Goal: Find specific page/section: Find specific page/section

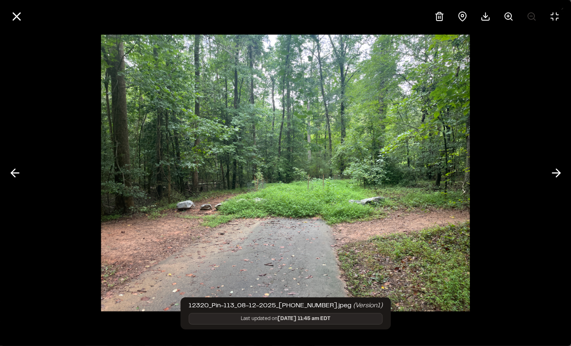
scroll to position [41, 0]
click at [15, 19] on icon at bounding box center [16, 16] width 14 height 14
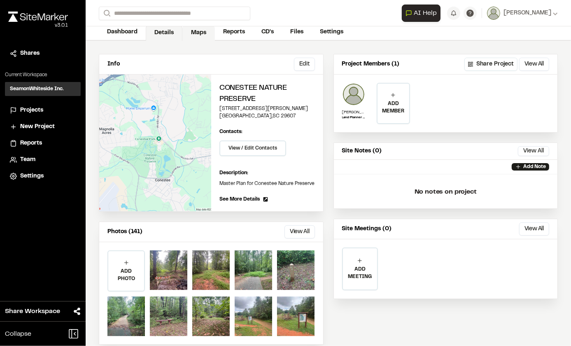
click at [199, 30] on link "Maps" at bounding box center [198, 33] width 33 height 16
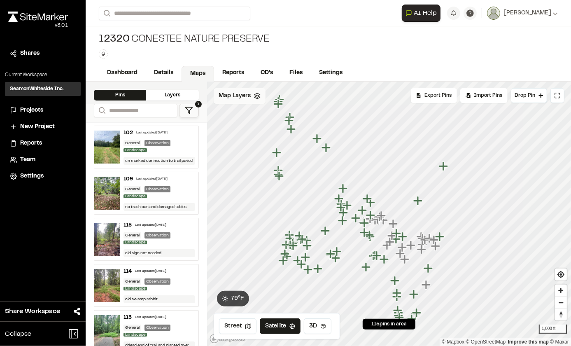
click at [245, 95] on span "Map Layers" at bounding box center [235, 95] width 32 height 9
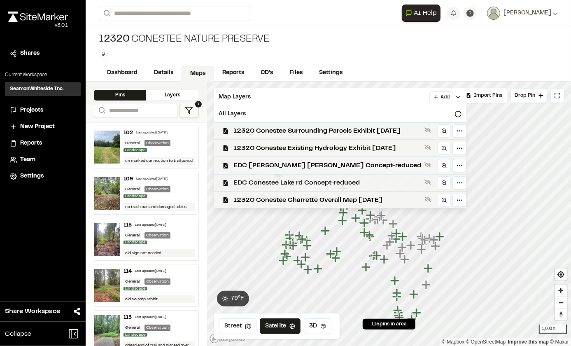
click at [270, 182] on span "EDC Conestee Lake rd Concept-reduced" at bounding box center [327, 183] width 188 height 10
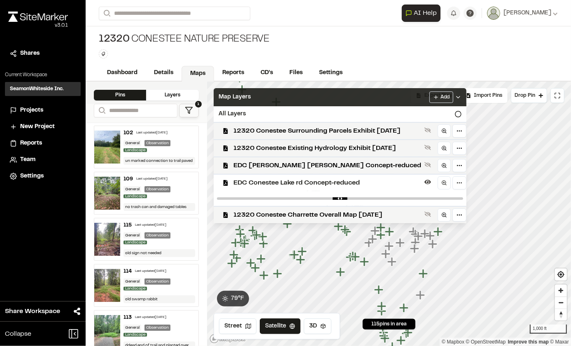
click at [350, 94] on div "Map Layers Add" at bounding box center [340, 97] width 253 height 18
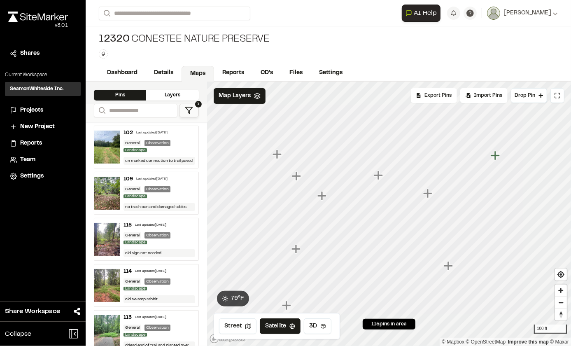
click at [295, 175] on icon "Map marker" at bounding box center [296, 175] width 9 height 9
click at [470, 214] on icon "Map marker" at bounding box center [470, 212] width 9 height 9
click at [449, 253] on icon "Map marker" at bounding box center [449, 252] width 9 height 9
click at [367, 137] on icon "Map marker" at bounding box center [367, 141] width 9 height 9
click at [256, 295] on icon "Map marker" at bounding box center [254, 294] width 9 height 9
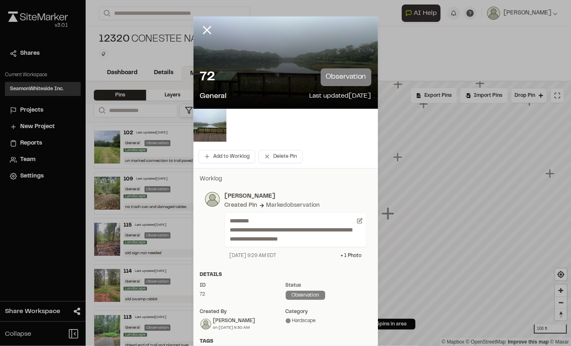
click at [275, 76] on div "72 observation" at bounding box center [285, 77] width 171 height 18
click at [207, 130] on img at bounding box center [209, 125] width 33 height 33
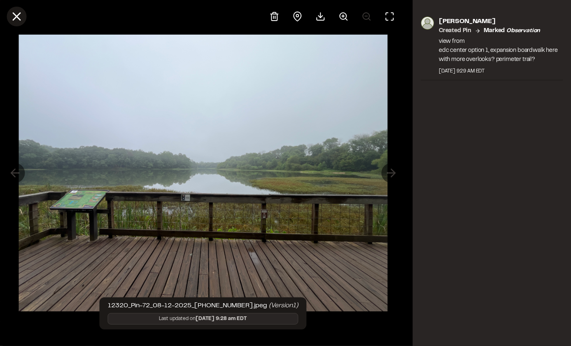
click at [17, 15] on line at bounding box center [16, 16] width 7 height 7
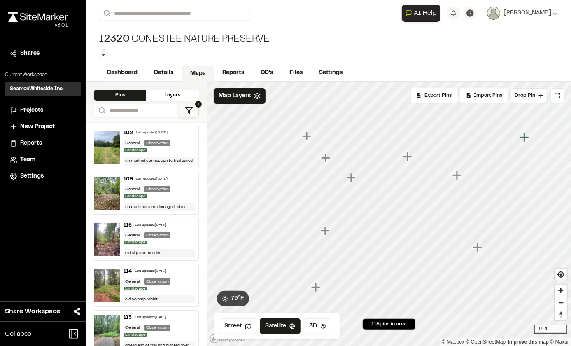
click at [326, 160] on icon "Map marker" at bounding box center [325, 157] width 9 height 9
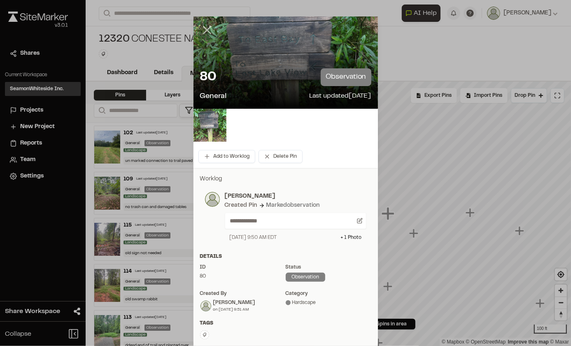
click at [203, 28] on line at bounding box center [206, 30] width 7 height 7
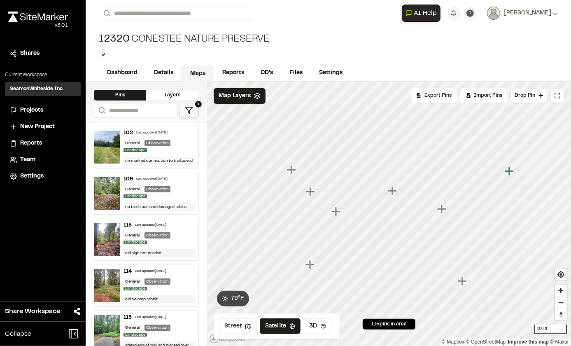
click at [392, 191] on icon "Map marker" at bounding box center [392, 190] width 9 height 9
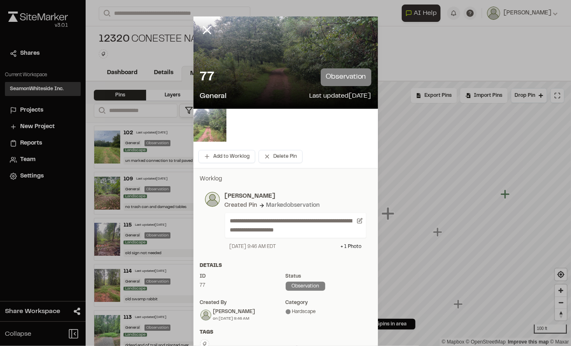
click at [203, 28] on icon at bounding box center [207, 30] width 14 height 14
